Goal: Information Seeking & Learning: Learn about a topic

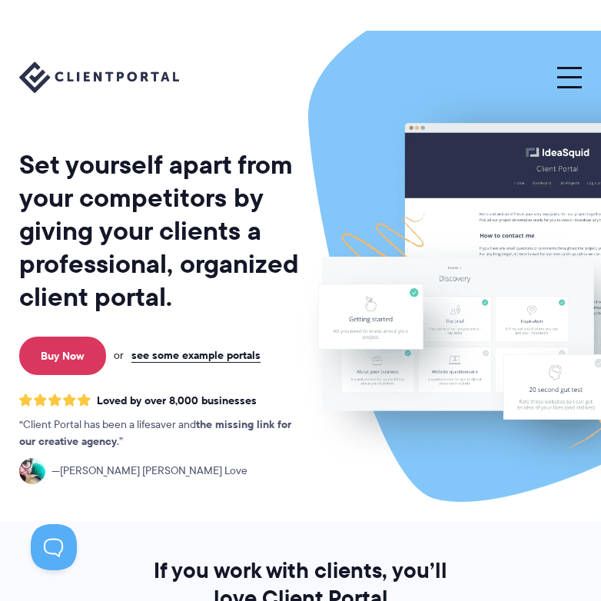
click at [568, 77] on span at bounding box center [570, 77] width 25 height 2
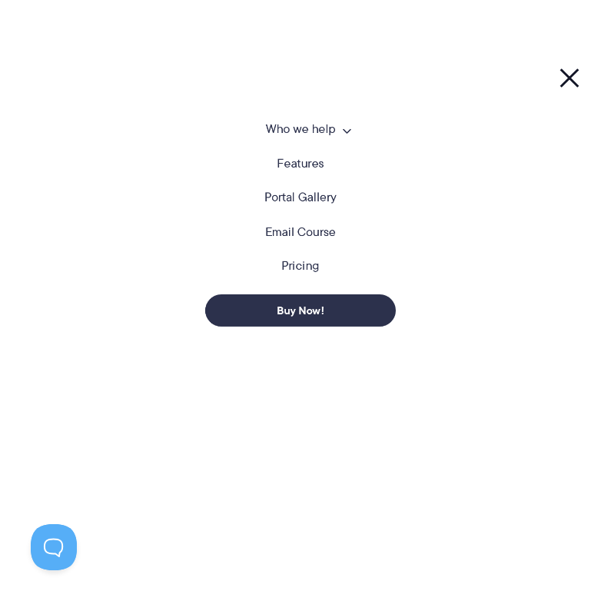
click at [346, 132] on span at bounding box center [346, 129] width 9 height 12
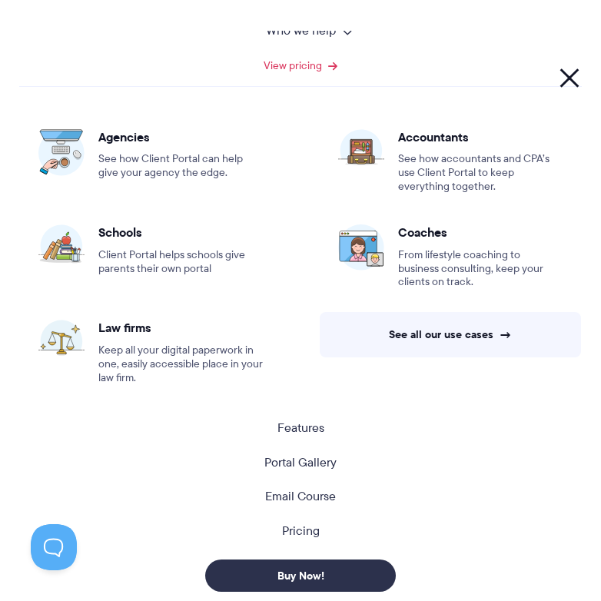
scroll to position [100, 0]
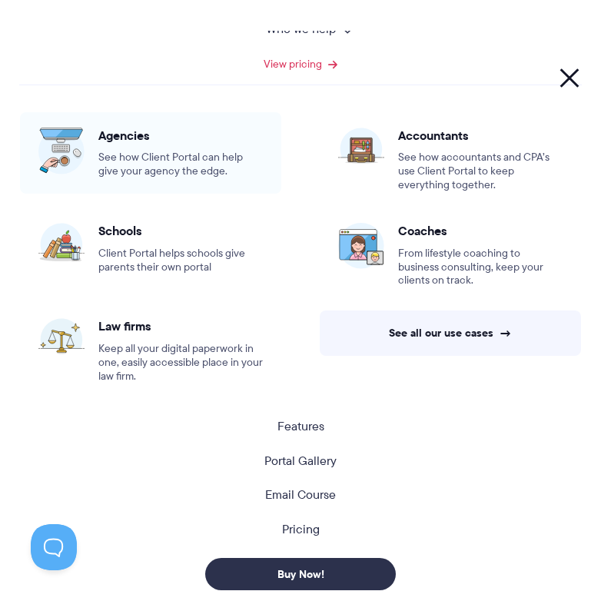
click at [169, 148] on div "Agencies See how Client Portal can help give your agency the edge." at bounding box center [180, 153] width 165 height 51
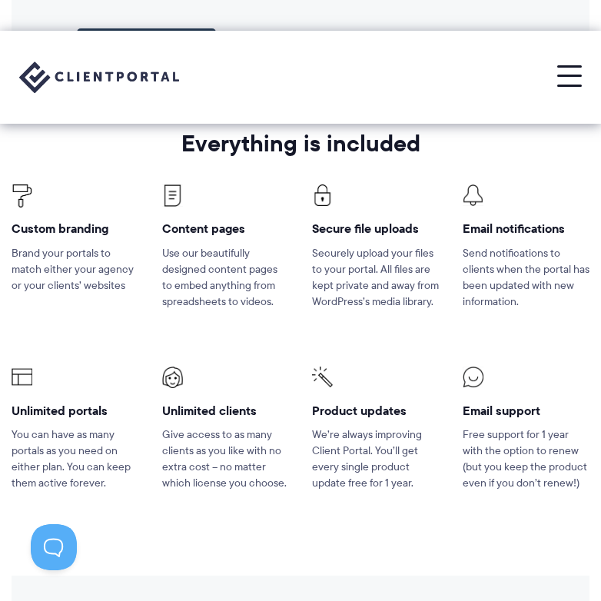
scroll to position [2612, 0]
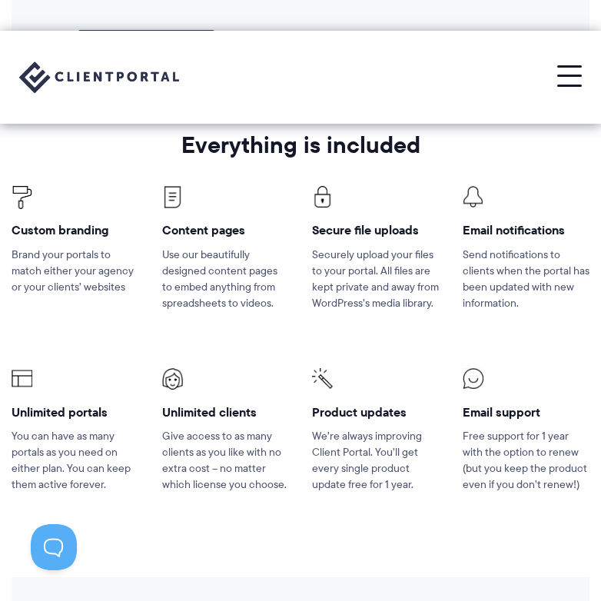
click at [137, 368] on div at bounding box center [76, 380] width 128 height 25
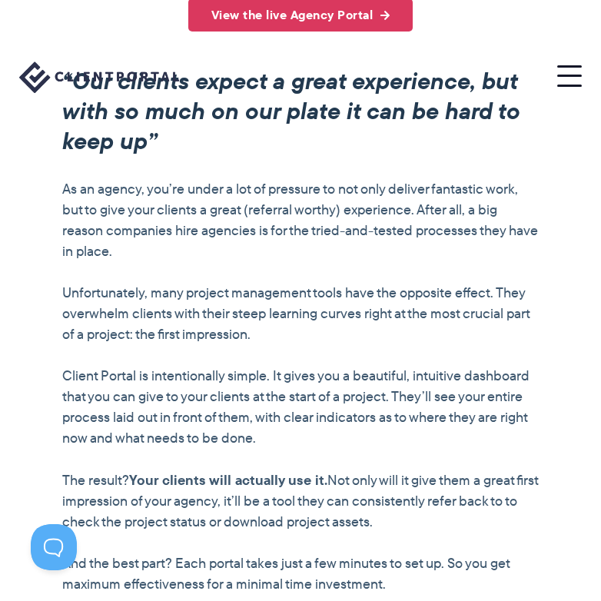
scroll to position [0, 0]
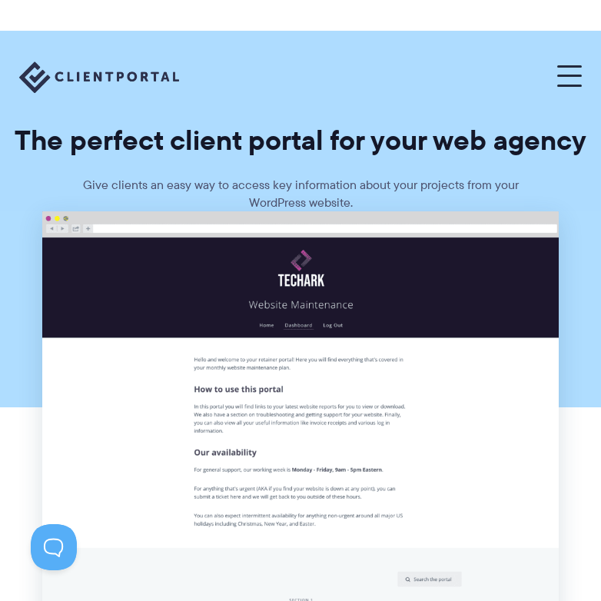
click at [568, 68] on button at bounding box center [570, 77] width 25 height 21
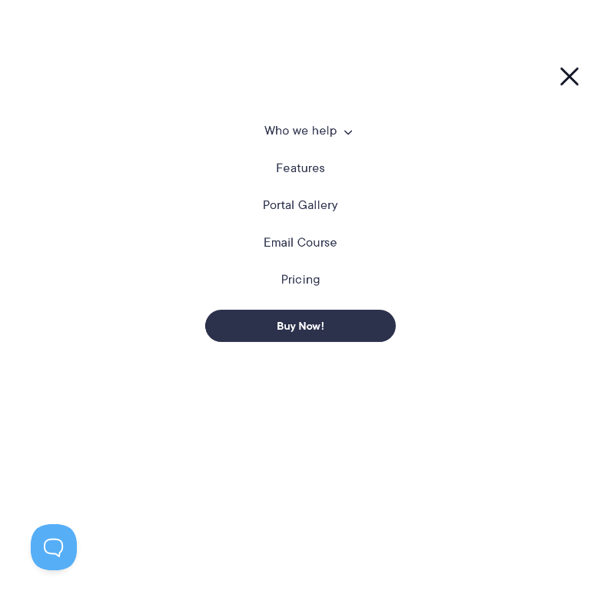
click at [293, 284] on link "Pricing" at bounding box center [300, 279] width 39 height 15
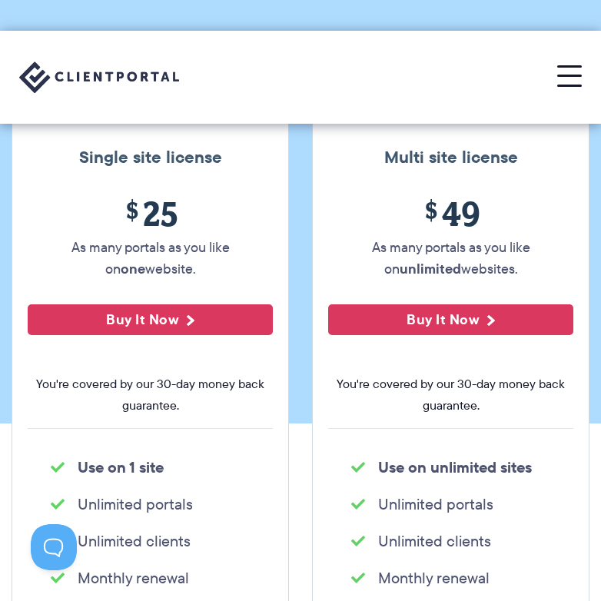
scroll to position [153, 0]
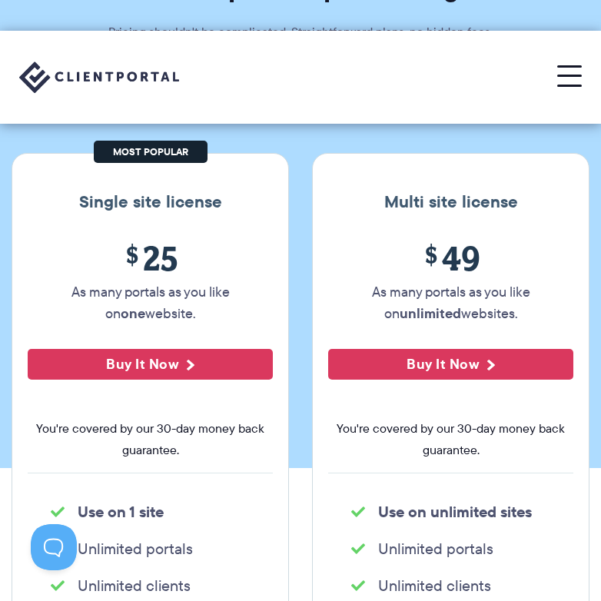
click at [299, 303] on section "Our Super Simple Pricing Pricing shouldn't be complicated. Straightforward plan…" at bounding box center [300, 173] width 601 height 591
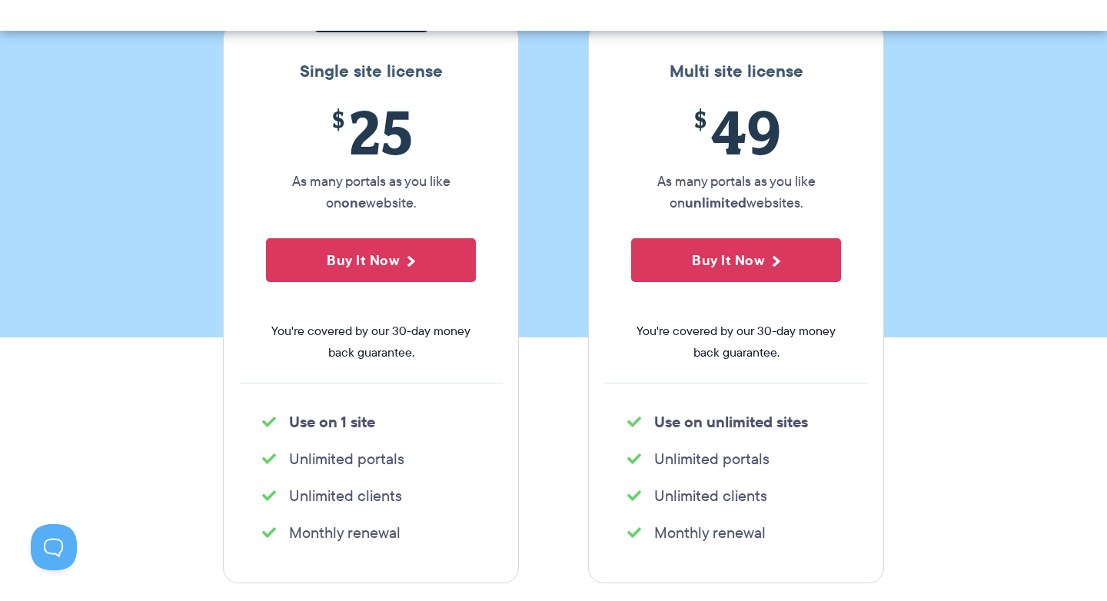
scroll to position [285, 0]
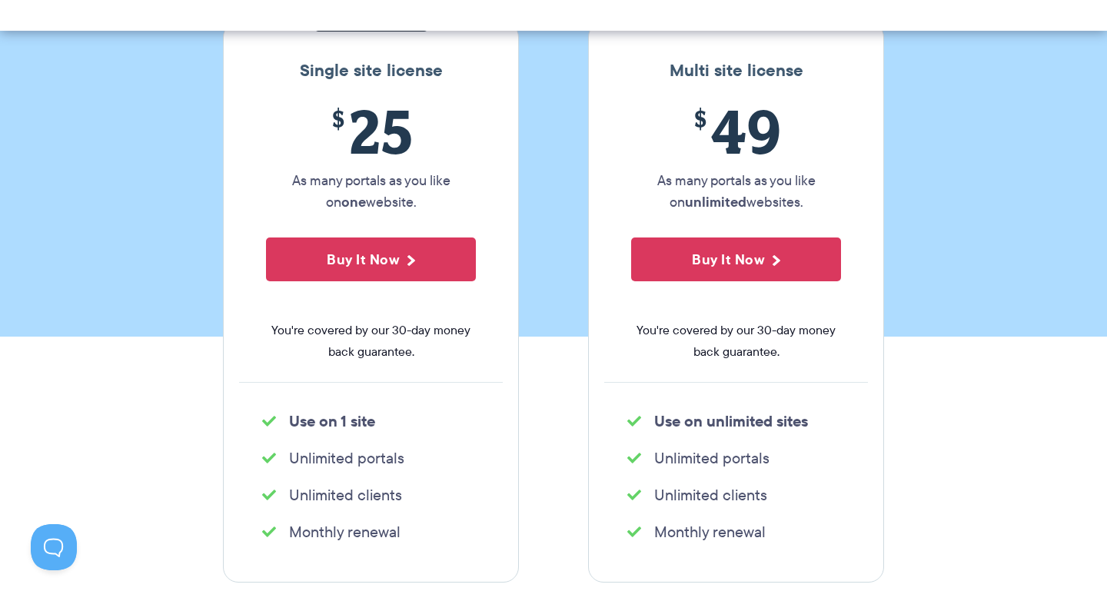
click at [601, 238] on section "Our Super Simple Pricing Pricing shouldn't be complicated. Straightforward plan…" at bounding box center [553, 41] width 1107 height 591
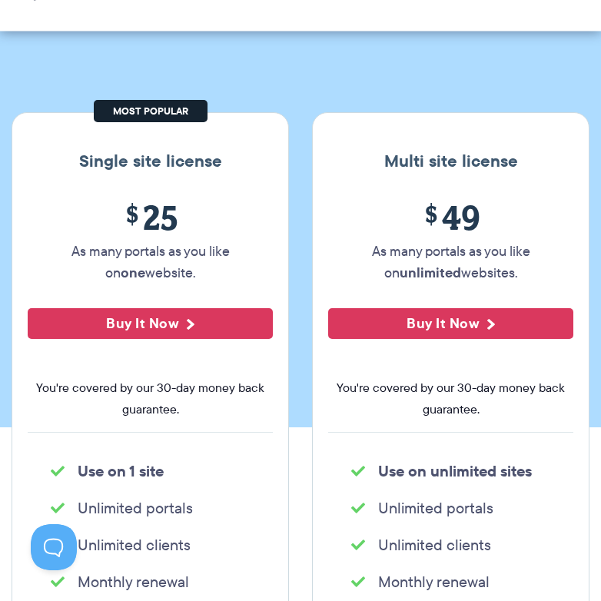
scroll to position [195, 0]
